Goal: Task Accomplishment & Management: Use online tool/utility

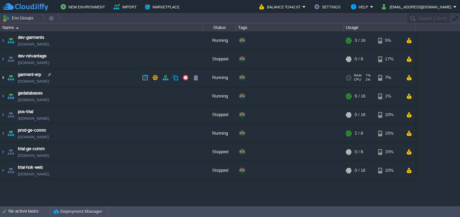
click at [2, 80] on img at bounding box center [2, 77] width 5 height 18
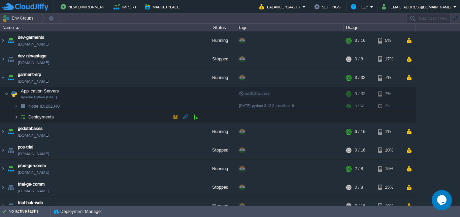
click at [17, 115] on img at bounding box center [16, 117] width 4 height 10
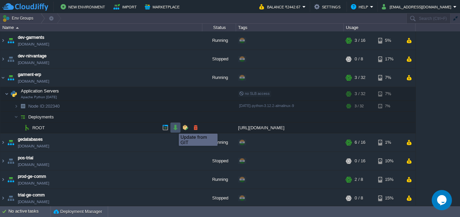
click at [176, 127] on button "button" at bounding box center [176, 127] width 6 height 6
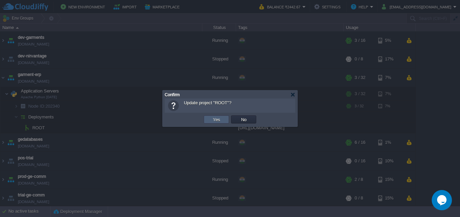
click at [214, 118] on button "Yes" at bounding box center [216, 119] width 11 height 6
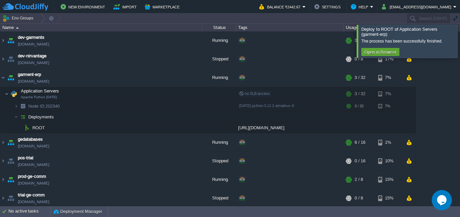
click at [460, 44] on div at bounding box center [468, 41] width 0 height 33
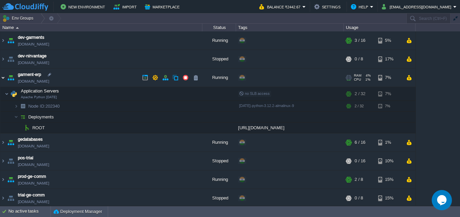
click at [2, 78] on img at bounding box center [2, 77] width 5 height 18
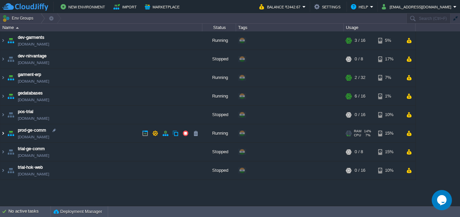
click at [2, 131] on img at bounding box center [2, 133] width 5 height 18
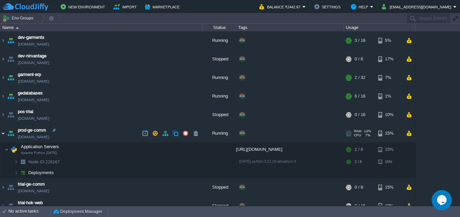
click at [2, 133] on img at bounding box center [2, 133] width 5 height 18
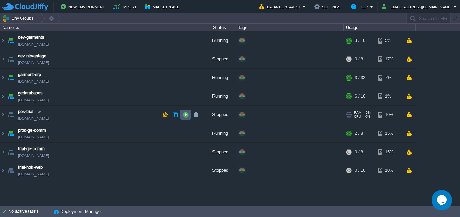
click at [186, 114] on button "button" at bounding box center [186, 115] width 6 height 6
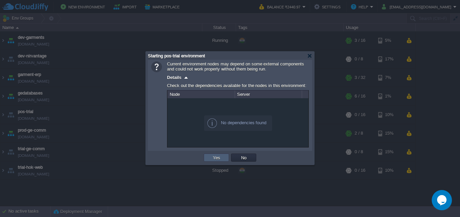
click at [218, 155] on td "Yes" at bounding box center [216, 157] width 25 height 8
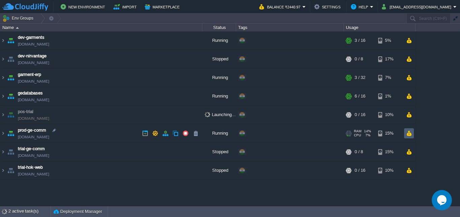
click at [408, 133] on button "button" at bounding box center [409, 133] width 6 height 6
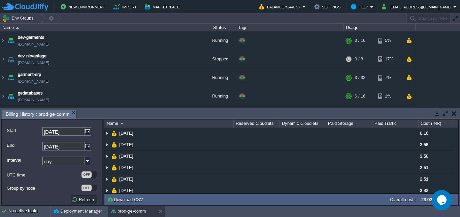
click at [455, 113] on button "button" at bounding box center [454, 113] width 5 height 6
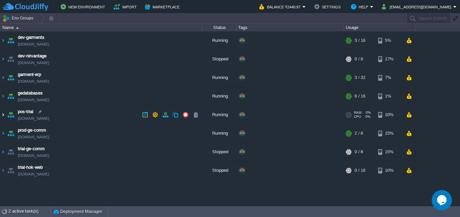
click at [3, 111] on img at bounding box center [2, 114] width 5 height 18
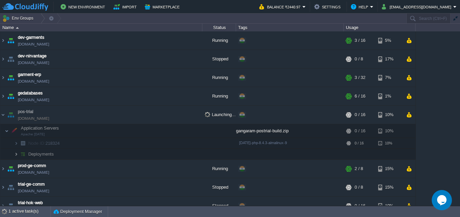
click at [17, 153] on img at bounding box center [16, 154] width 4 height 10
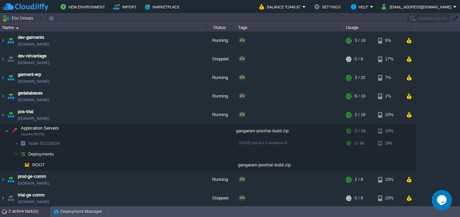
click at [26, 211] on div "2 active task(s)" at bounding box center [29, 211] width 42 height 11
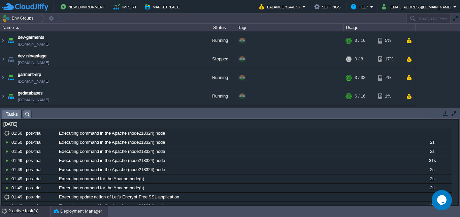
click at [90, 211] on button "Deployment Manager" at bounding box center [78, 211] width 49 height 7
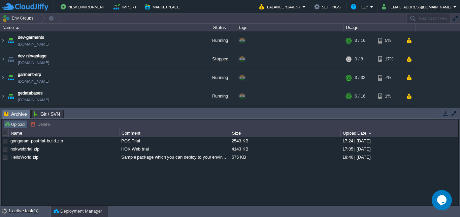
click at [17, 124] on button "Upload" at bounding box center [15, 124] width 22 height 6
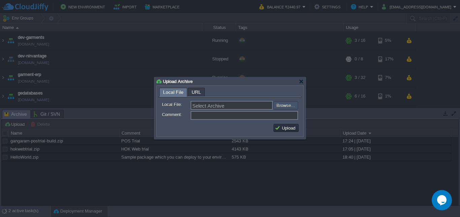
click at [284, 104] on input "file" at bounding box center [255, 105] width 85 height 8
type input "C:\fakepath\gangaram-postrial-build.zip"
type input "gangaram-postrial-build.zip"
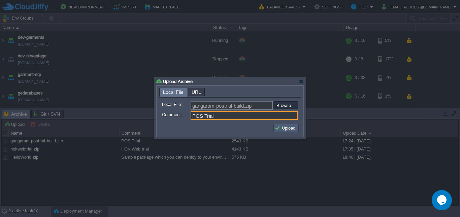
type input "POS Trial"
click at [282, 125] on button "Upload" at bounding box center [286, 128] width 23 height 6
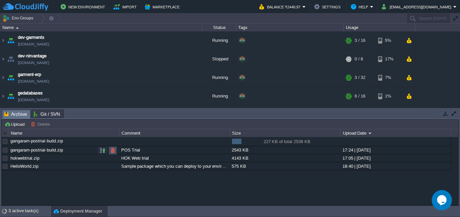
click at [113, 149] on button "button" at bounding box center [113, 150] width 6 height 6
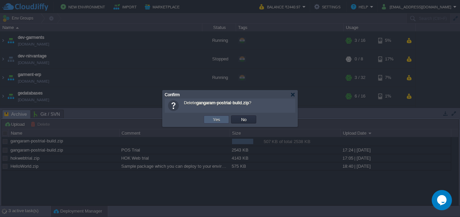
click at [220, 120] on button "Yes" at bounding box center [216, 119] width 11 height 6
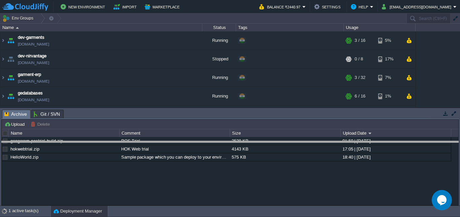
drag, startPoint x: 143, startPoint y: 115, endPoint x: 142, endPoint y: 146, distance: 31.4
click at [142, 146] on body "New Environment Import Marketplace Bonus ₹0.00 Upgrade Account Balance ₹2440.97…" at bounding box center [230, 108] width 460 height 217
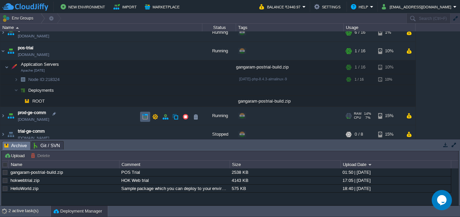
scroll to position [65, 0]
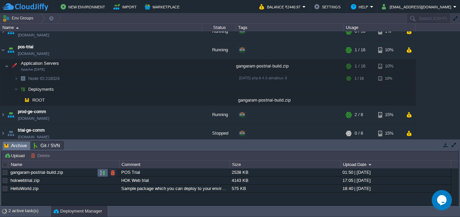
click at [101, 171] on button "button" at bounding box center [103, 172] width 6 height 6
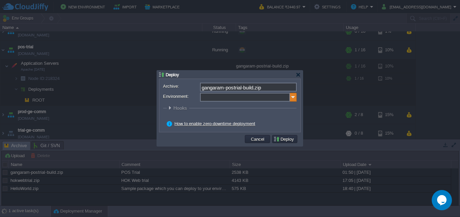
click at [292, 97] on img at bounding box center [293, 97] width 7 height 9
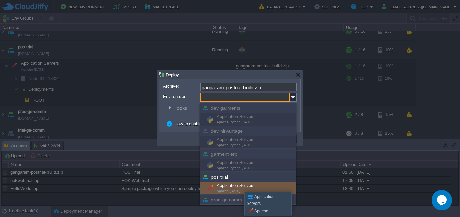
click at [240, 185] on div "Application Servers Apache [DATE]" at bounding box center [248, 188] width 96 height 13
type input "Application Servers (pos-trial)"
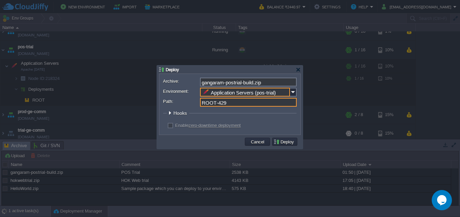
click at [233, 104] on input "ROOT-429" at bounding box center [248, 102] width 97 height 9
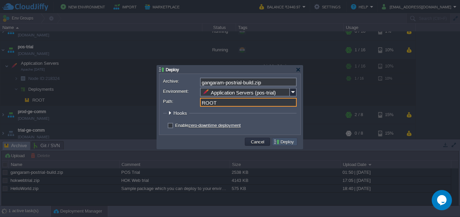
type input "ROOT"
click at [284, 142] on button "Deploy" at bounding box center [285, 141] width 23 height 6
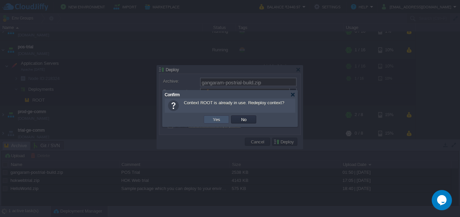
click at [217, 119] on button "Yes" at bounding box center [216, 119] width 11 height 6
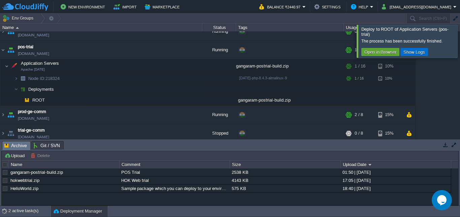
click at [418, 53] on button "Show Logs" at bounding box center [415, 52] width 26 height 6
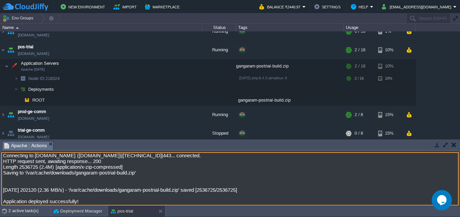
scroll to position [0, 0]
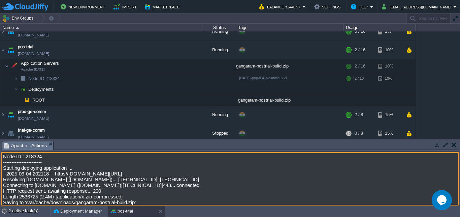
click at [456, 145] on button "button" at bounding box center [454, 145] width 5 height 6
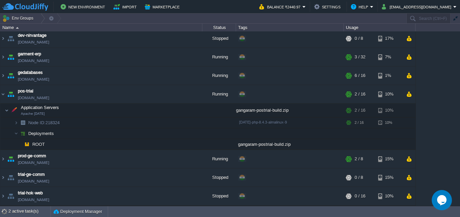
scroll to position [21, 0]
click at [16, 210] on div "2 active task(s)" at bounding box center [29, 211] width 42 height 11
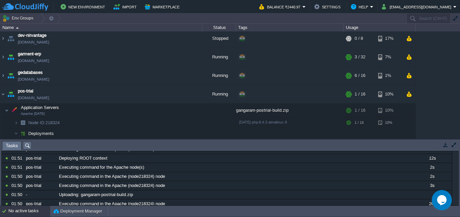
scroll to position [0, 0]
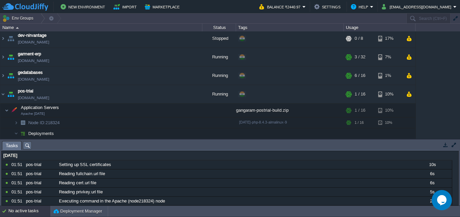
click at [445, 147] on button "button" at bounding box center [446, 145] width 6 height 6
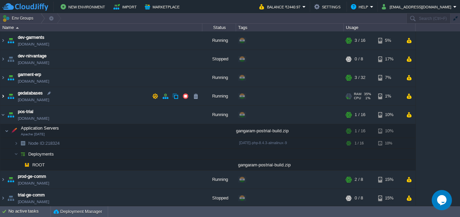
click at [2, 97] on img at bounding box center [2, 96] width 5 height 18
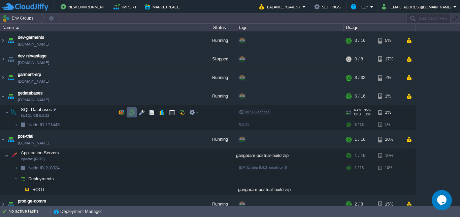
click at [131, 109] on td at bounding box center [132, 112] width 10 height 10
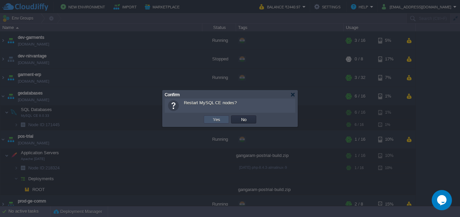
click at [214, 119] on button "Yes" at bounding box center [216, 119] width 11 height 6
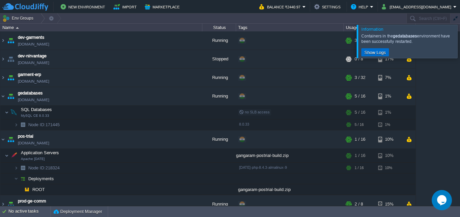
click at [383, 53] on button "Show Logs" at bounding box center [376, 52] width 26 height 6
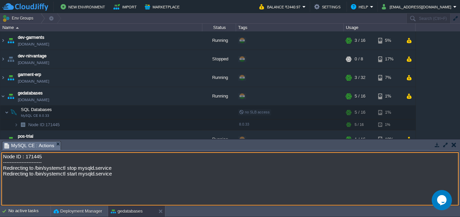
click at [456, 144] on button "button" at bounding box center [454, 145] width 5 height 6
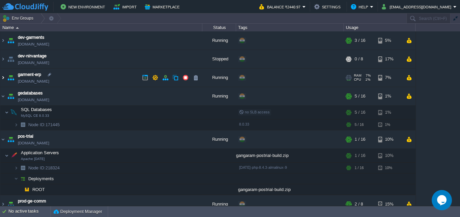
click at [2, 78] on img at bounding box center [2, 77] width 5 height 18
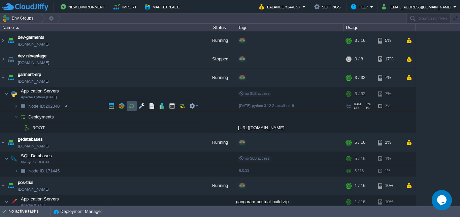
click at [130, 105] on button "button" at bounding box center [132, 106] width 6 height 6
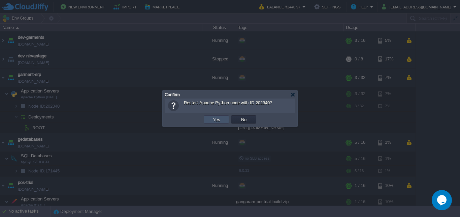
click at [219, 117] on button "Yes" at bounding box center [216, 119] width 11 height 6
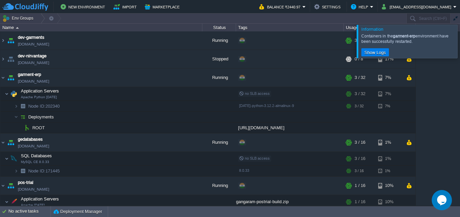
click at [460, 39] on div at bounding box center [468, 41] width 0 height 33
